Goal: Navigation & Orientation: Go to known website

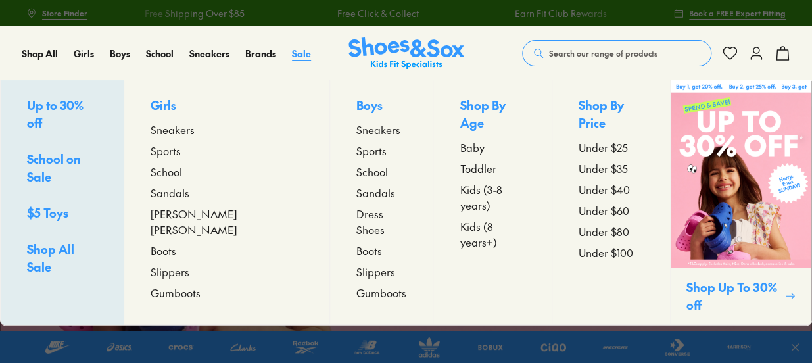
click at [301, 51] on span "Sale" at bounding box center [301, 53] width 19 height 13
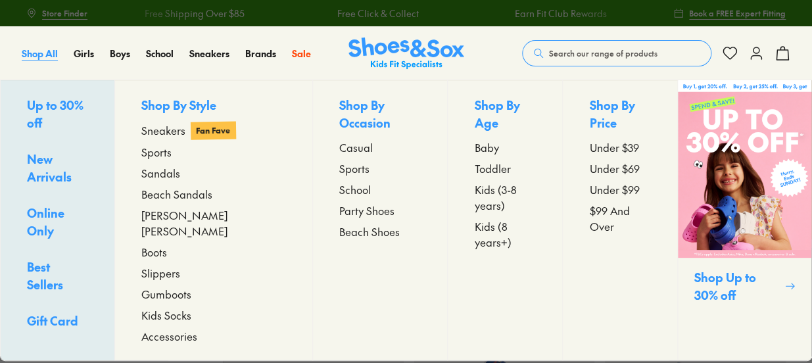
click at [36, 54] on span "Shop All" at bounding box center [40, 53] width 36 height 13
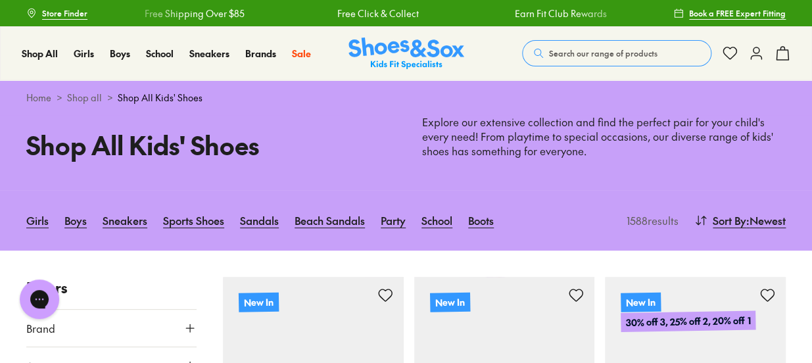
click at [397, 50] on img at bounding box center [407, 53] width 116 height 32
